Goal: Check status: Check status

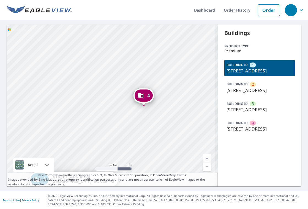
drag, startPoint x: 153, startPoint y: 127, endPoint x: 158, endPoint y: 117, distance: 11.4
click at [158, 117] on div "2 [STREET_ADDRESS] [STREET_ADDRESS] [STREET_ADDRESS] 1 [STREET_ADDRESS]" at bounding box center [112, 105] width 211 height 162
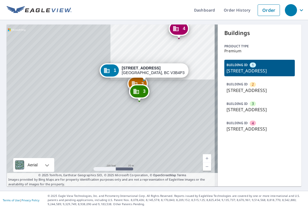
drag, startPoint x: 182, startPoint y: 84, endPoint x: 190, endPoint y: 67, distance: 19.1
click at [190, 67] on div "2 [STREET_ADDRESS] [STREET_ADDRESS] [STREET_ADDRESS] 1 [STREET_ADDRESS]" at bounding box center [112, 105] width 211 height 162
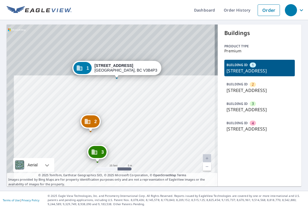
drag, startPoint x: 168, startPoint y: 75, endPoint x: 142, endPoint y: 122, distance: 53.8
click at [142, 122] on div "2 [STREET_ADDRESS] [STREET_ADDRESS] [STREET_ADDRESS] 1 [STREET_ADDRESS]" at bounding box center [112, 105] width 211 height 162
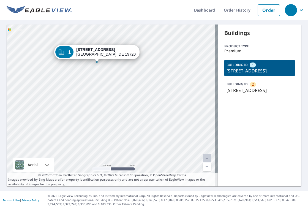
drag, startPoint x: 118, startPoint y: 127, endPoint x: 171, endPoint y: 100, distance: 59.6
click at [171, 100] on div "2 811 Bedford Ln New Castle, DE 19720 1 408 Bedford Ln New Castle, DE 19720" at bounding box center [112, 105] width 211 height 162
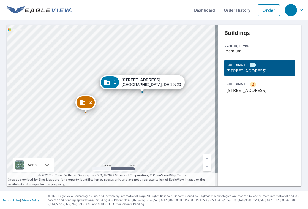
drag, startPoint x: 169, startPoint y: 109, endPoint x: 172, endPoint y: 120, distance: 11.7
click at [172, 120] on div "2 811 Bedford Ln New Castle, DE 19720 1 408 Bedford Ln New Castle, DE 19720" at bounding box center [112, 105] width 211 height 162
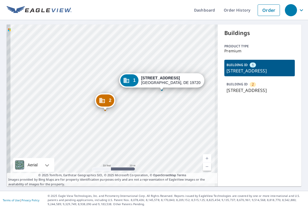
drag, startPoint x: 123, startPoint y: 129, endPoint x: 141, endPoint y: 113, distance: 24.5
click at [136, 118] on div "2 811 Bedford Ln New Castle, DE 19720 1 408 Bedford Ln New Castle, DE 19720" at bounding box center [112, 105] width 211 height 162
